Goal: Communication & Community: Answer question/provide support

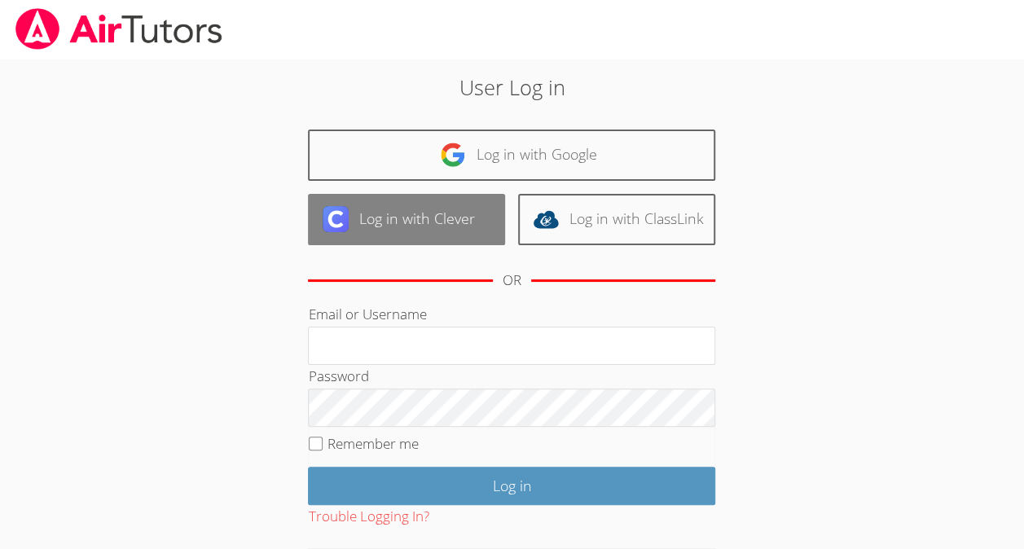
click at [367, 225] on link "Log in with Clever" at bounding box center [406, 219] width 197 height 51
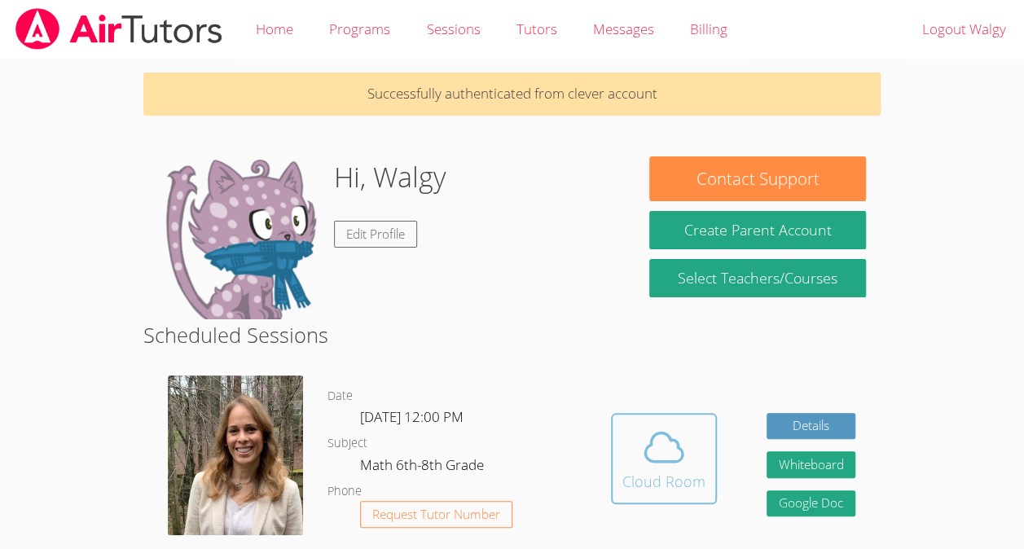
click at [678, 460] on icon at bounding box center [663, 447] width 37 height 29
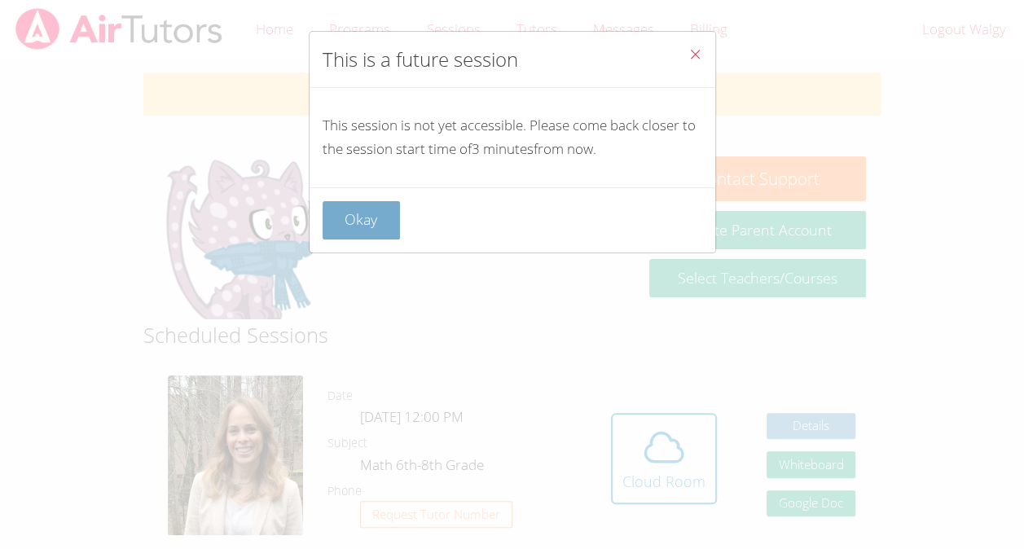
click at [368, 222] on button "Okay" at bounding box center [362, 220] width 78 height 38
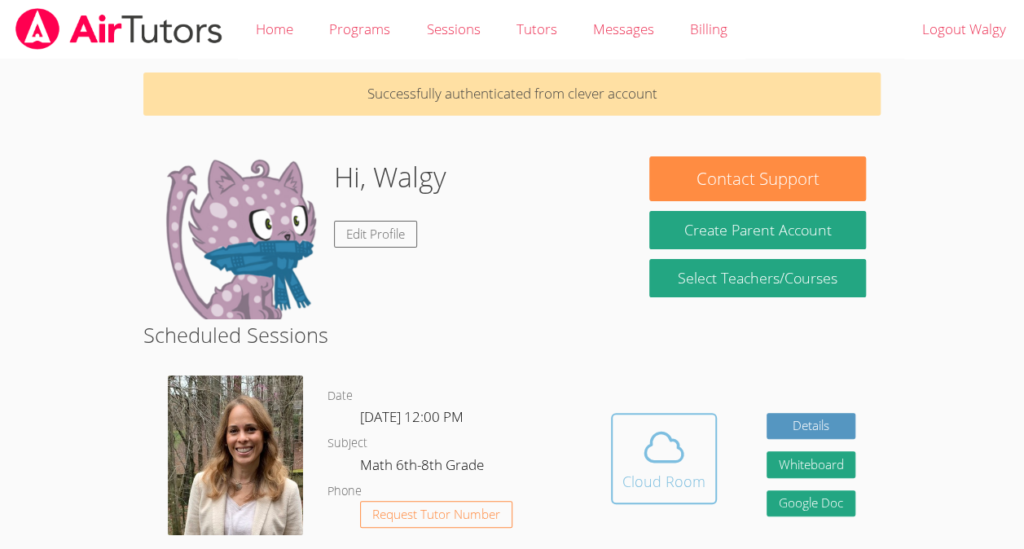
click at [686, 481] on div "Cloud Room" at bounding box center [663, 481] width 83 height 23
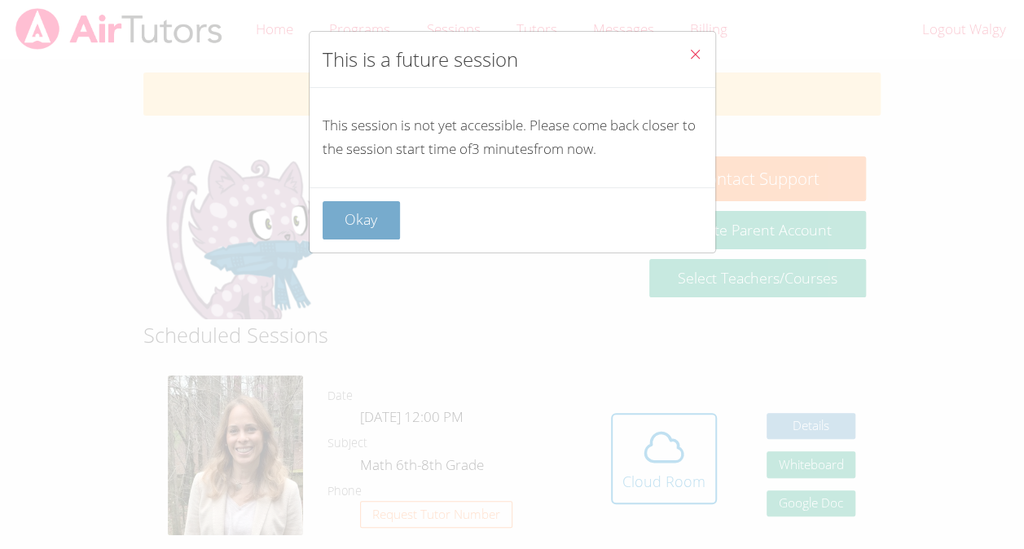
click at [365, 226] on button "Okay" at bounding box center [362, 220] width 78 height 38
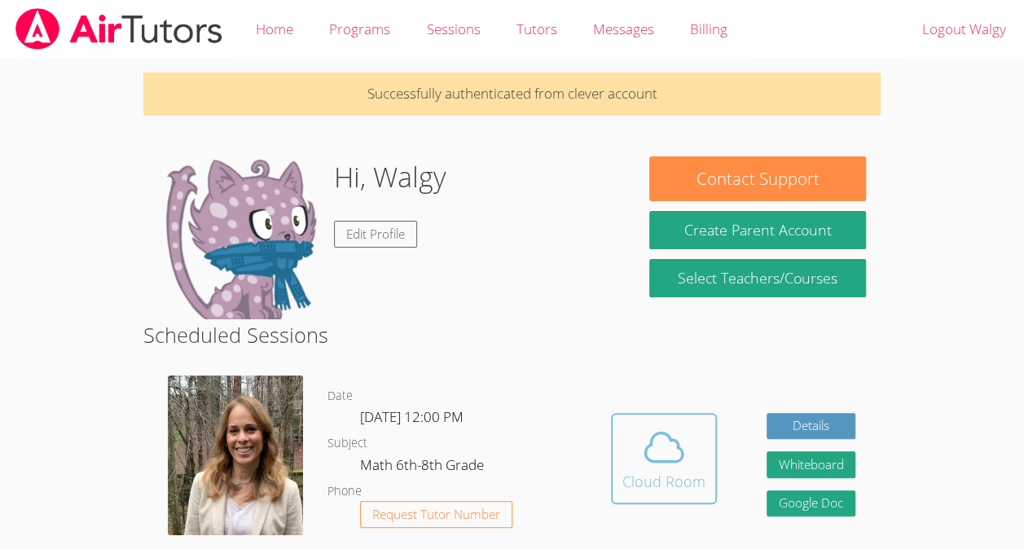
click at [693, 463] on span at bounding box center [663, 447] width 83 height 46
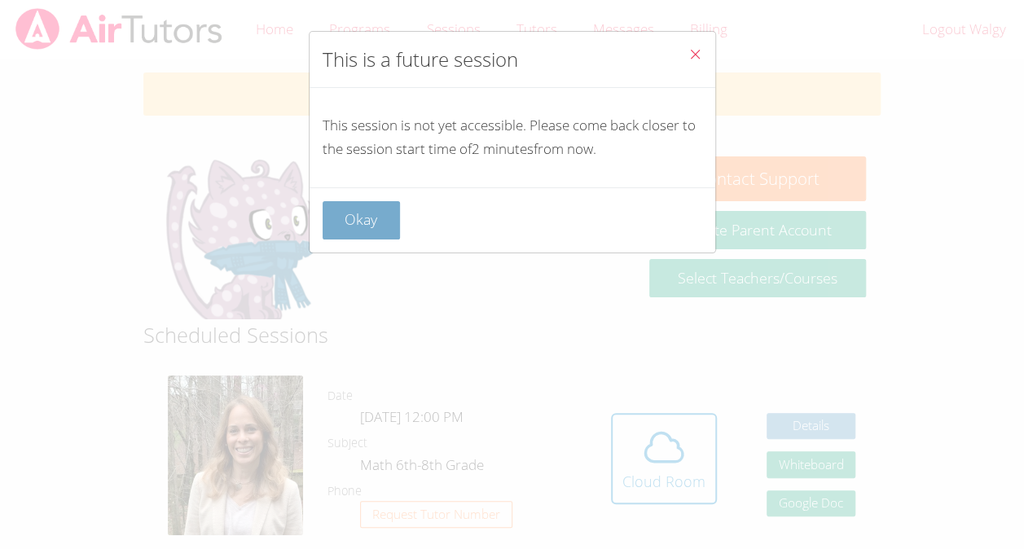
click at [357, 217] on button "Okay" at bounding box center [362, 220] width 78 height 38
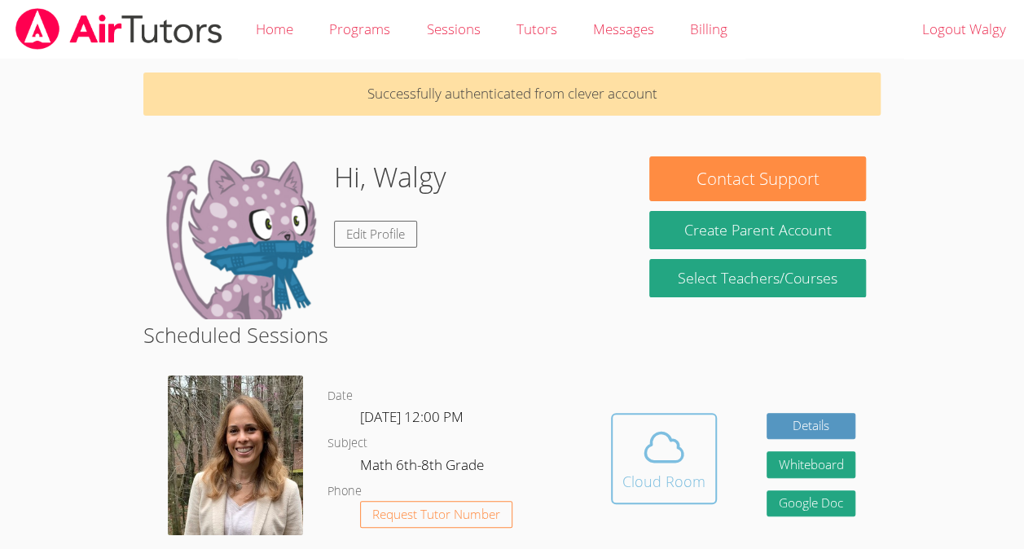
click at [635, 448] on span at bounding box center [663, 447] width 83 height 46
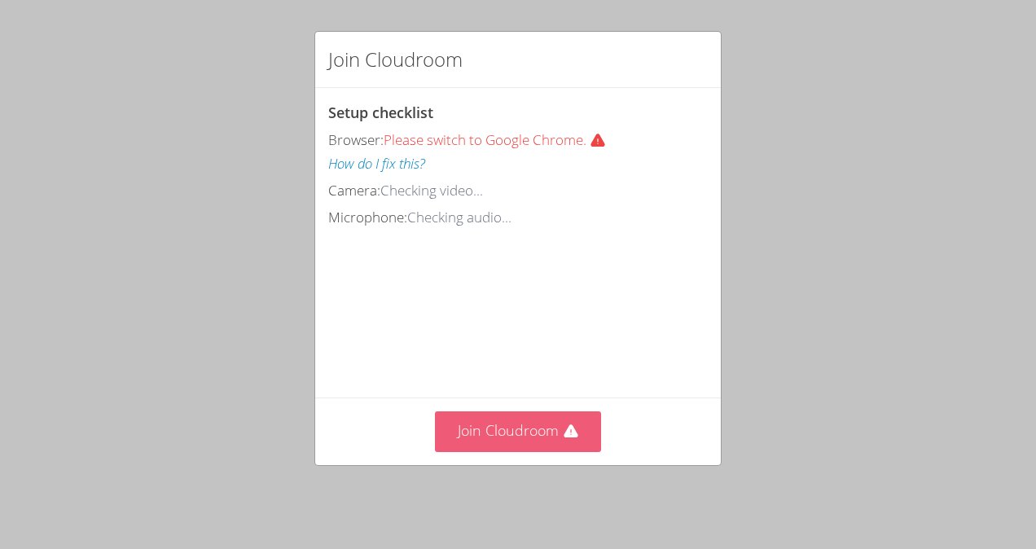
click at [540, 446] on button "Join Cloudroom" at bounding box center [518, 431] width 167 height 40
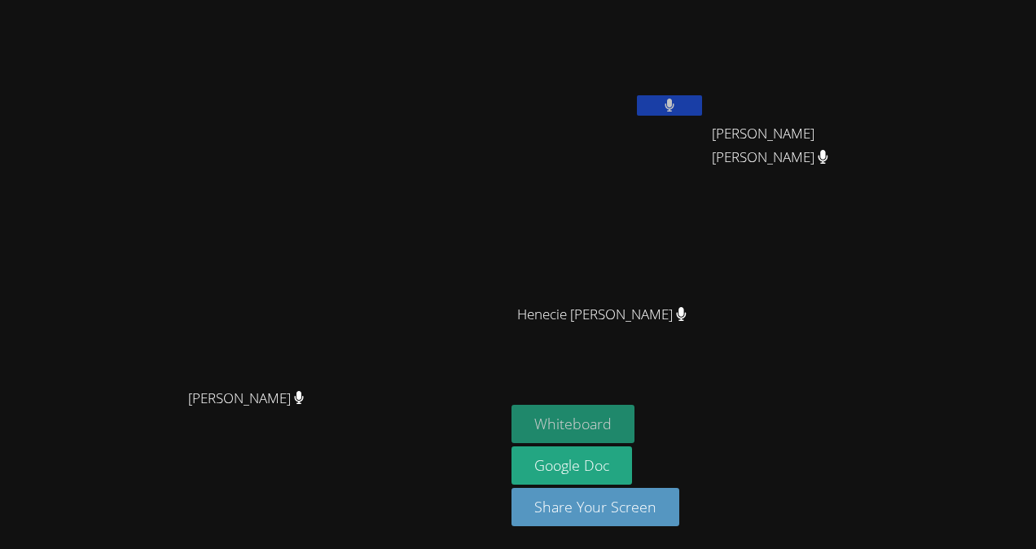
click at [635, 420] on button "Whiteboard" at bounding box center [573, 424] width 123 height 38
click at [706, 64] on video at bounding box center [609, 61] width 194 height 109
click at [702, 111] on button at bounding box center [669, 105] width 65 height 20
click at [702, 97] on button at bounding box center [669, 105] width 65 height 20
click at [702, 106] on button at bounding box center [669, 105] width 65 height 20
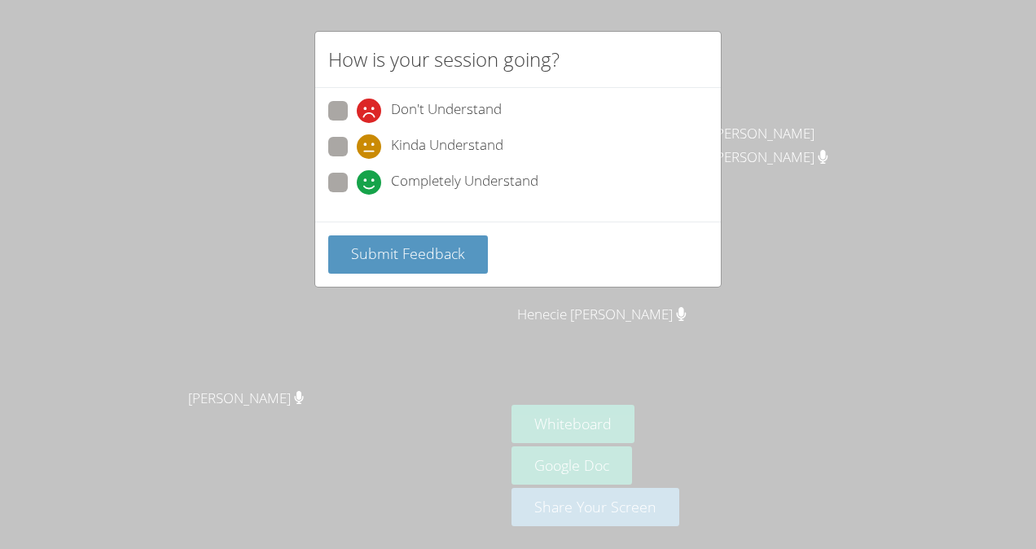
click at [393, 130] on div "Don't Understand Kinda Understand Completely Understand" at bounding box center [518, 151] width 380 height 101
click at [420, 150] on span "Kinda Understand" at bounding box center [447, 146] width 112 height 24
click at [371, 150] on input "Kinda Understand" at bounding box center [364, 144] width 14 height 14
radio input "true"
click at [435, 263] on button "Submit Feedback" at bounding box center [408, 254] width 160 height 38
